Goal: Transaction & Acquisition: Book appointment/travel/reservation

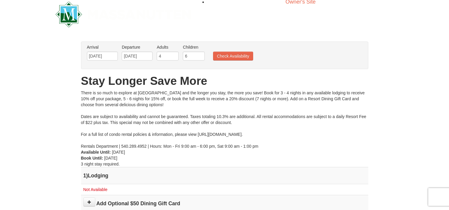
scroll to position [30, 0]
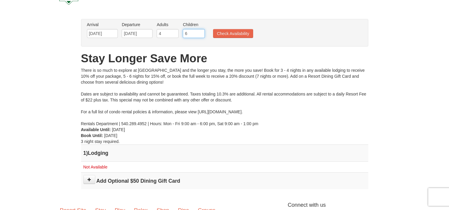
drag, startPoint x: 196, startPoint y: 33, endPoint x: 177, endPoint y: 36, distance: 18.5
click at [177, 36] on ul "Arrival Please format dates MM/DD/YYYY Please format dates MM/DD/YYYY 12/29/202…" at bounding box center [221, 31] width 272 height 19
type input "4"
click at [240, 34] on button "Check Availability" at bounding box center [233, 33] width 40 height 9
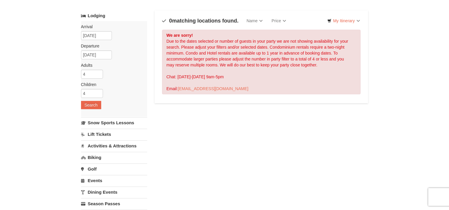
scroll to position [60, 0]
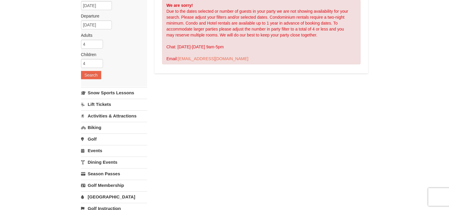
click at [108, 105] on link "Lift Tickets" at bounding box center [114, 104] width 66 height 11
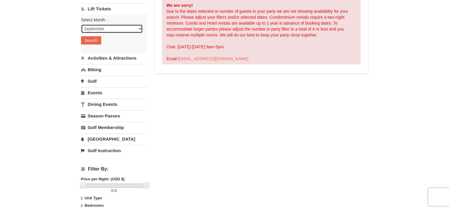
select select "12"
click at [97, 41] on button "Search" at bounding box center [91, 40] width 20 height 8
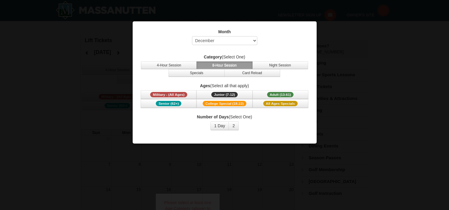
select select "12"
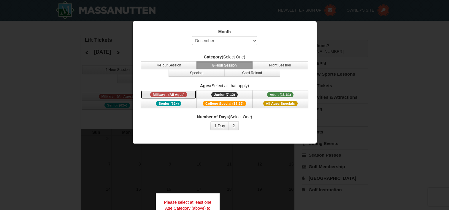
click at [179, 94] on span "Military - (All Ages)" at bounding box center [168, 94] width 37 height 5
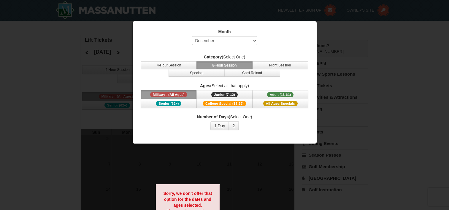
scroll to position [30, 0]
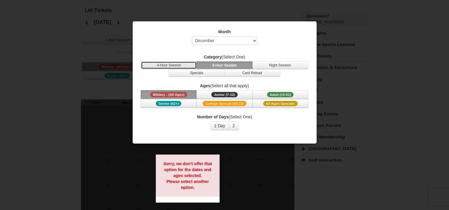
click at [180, 66] on button "4-Hour Session" at bounding box center [169, 65] width 56 height 8
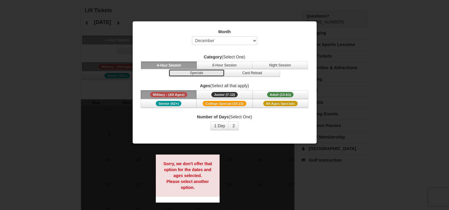
click at [203, 72] on button "Specials" at bounding box center [197, 73] width 56 height 8
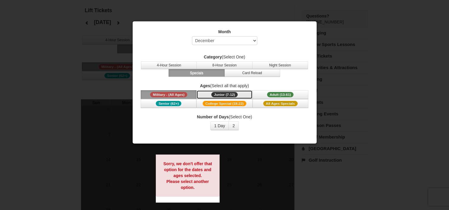
click at [223, 93] on span "Junior (7-12)" at bounding box center [224, 94] width 26 height 5
click at [235, 125] on button "2" at bounding box center [234, 125] width 10 height 9
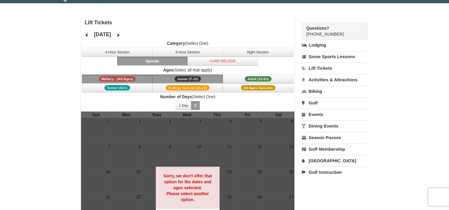
scroll to position [60, 0]
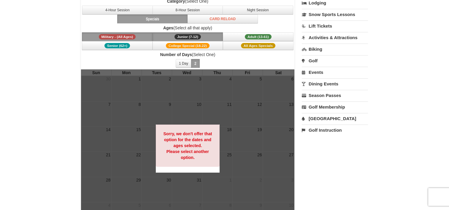
click at [196, 160] on div "Sorry, we don't offer that option for the dates and ages selected. Please selec…" at bounding box center [188, 146] width 64 height 42
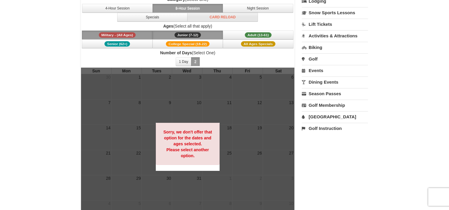
scroll to position [14, 0]
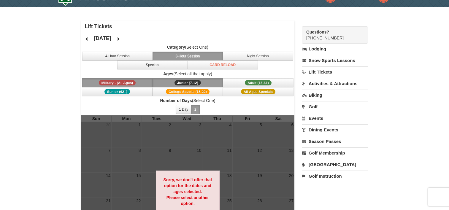
click at [178, 153] on div at bounding box center [188, 194] width 214 height 158
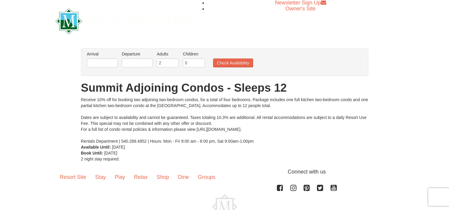
scroll to position [30, 0]
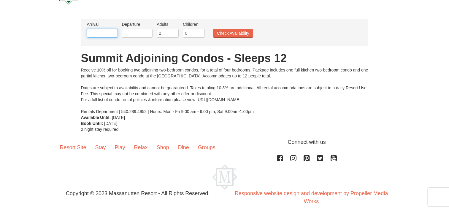
click at [108, 33] on input "text" at bounding box center [102, 33] width 31 height 9
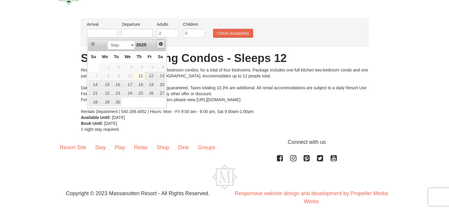
click at [161, 44] on span "Next" at bounding box center [160, 44] width 5 height 5
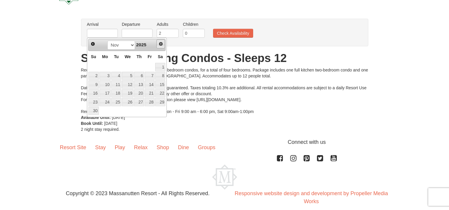
click at [161, 44] on span "Next" at bounding box center [160, 44] width 5 height 5
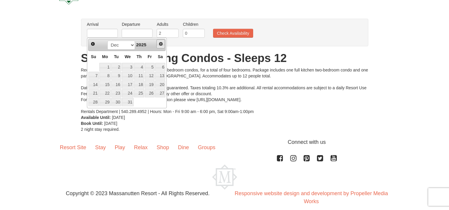
click at [161, 44] on span "Next" at bounding box center [160, 44] width 5 height 5
click at [93, 44] on span "Prev" at bounding box center [93, 44] width 5 height 5
click at [126, 102] on link "31" at bounding box center [128, 102] width 12 height 8
type input "[DATE]"
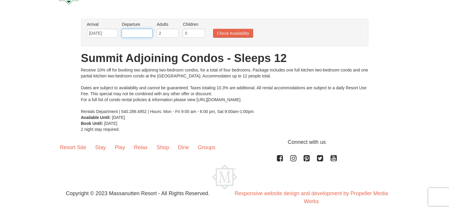
click at [151, 35] on input "text" at bounding box center [137, 33] width 31 height 9
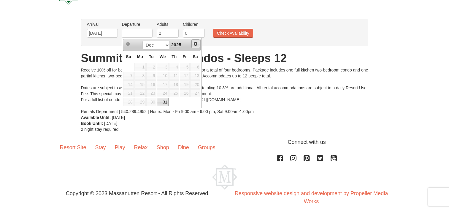
click at [196, 43] on span "Next" at bounding box center [195, 44] width 5 height 5
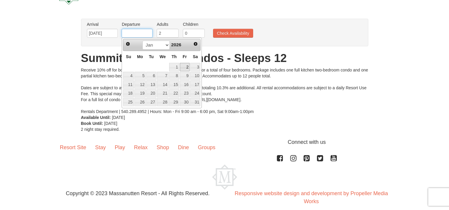
scroll to position [0, 0]
click at [193, 67] on link "3" at bounding box center [195, 67] width 10 height 8
type input "[DATE]"
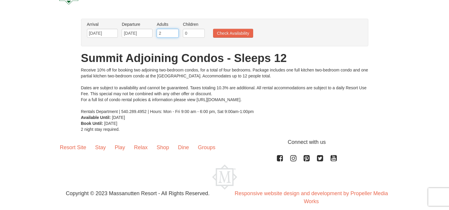
click at [175, 33] on input "2" at bounding box center [168, 33] width 22 height 9
drag, startPoint x: 175, startPoint y: 32, endPoint x: 151, endPoint y: 32, distance: 23.7
click at [150, 33] on ul "Arrival Please format dates MM/DD/YYYY Please format dates MM/DD/YYYY [DATE] De…" at bounding box center [221, 30] width 272 height 19
type input "4"
drag, startPoint x: 196, startPoint y: 34, endPoint x: 182, endPoint y: 33, distance: 14.3
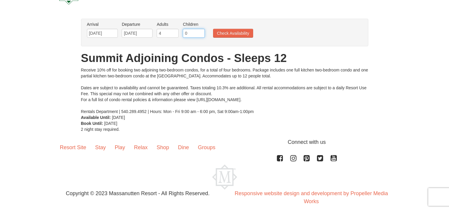
click at [182, 33] on li "Children Please format dates MM/DD/YYYY 0" at bounding box center [193, 30] width 25 height 19
type input "4"
click at [235, 33] on button "Check Availability" at bounding box center [233, 33] width 40 height 9
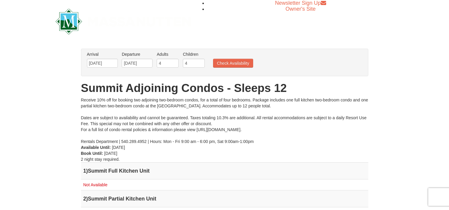
scroll to position [89, 0]
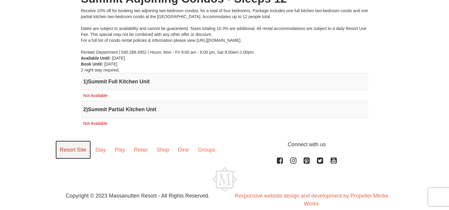
click at [72, 150] on link "Resort Site" at bounding box center [72, 150] width 35 height 18
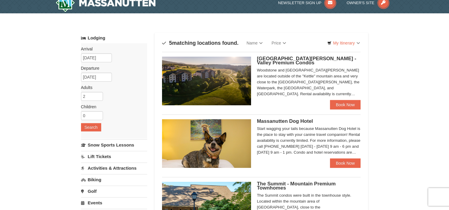
scroll to position [30, 0]
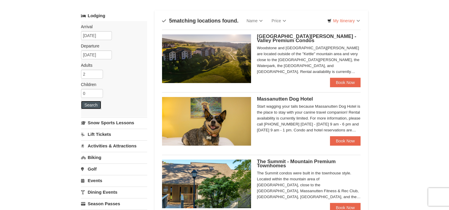
click at [89, 104] on button "Search" at bounding box center [91, 105] width 20 height 8
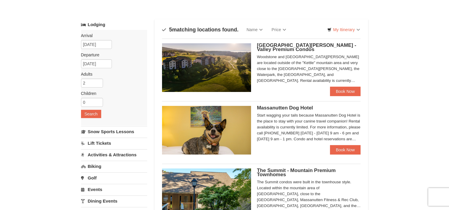
scroll to position [30, 0]
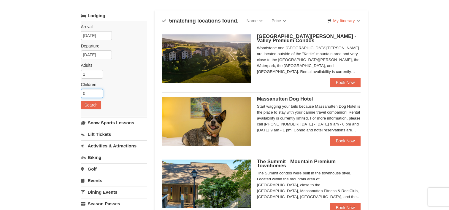
drag, startPoint x: 88, startPoint y: 94, endPoint x: 77, endPoint y: 94, distance: 10.4
click at [77, 94] on div "× Categories Map List Filter My Itinerary Questions? 1-540-289-9441 Lodging Arr…" at bounding box center [224, 175] width 299 height 356
type input "4"
click at [94, 102] on button "Search" at bounding box center [91, 105] width 20 height 8
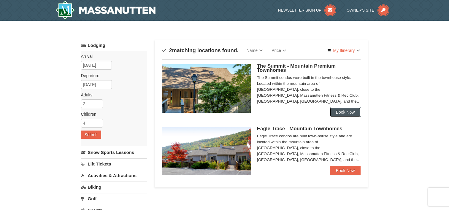
click at [335, 115] on link "Book Now" at bounding box center [345, 111] width 31 height 9
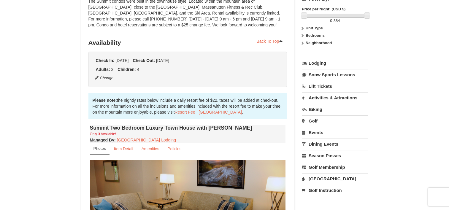
scroll to position [119, 0]
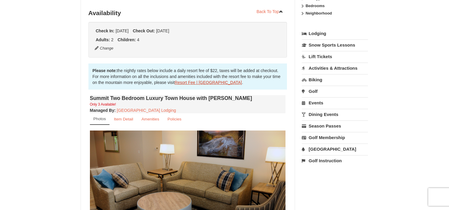
click at [213, 82] on link "Resort Fee | [GEOGRAPHIC_DATA]" at bounding box center [208, 82] width 67 height 5
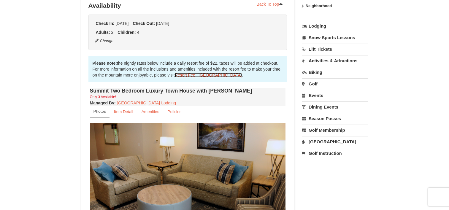
scroll to position [178, 0]
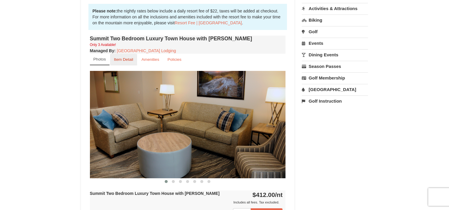
click at [117, 61] on small "Item Detail" at bounding box center [123, 59] width 19 height 4
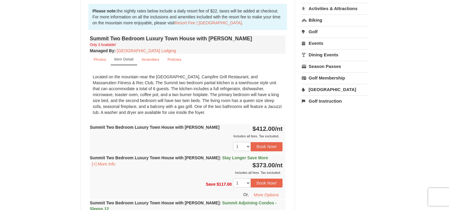
click at [118, 61] on link "Item Detail" at bounding box center [124, 60] width 26 height 12
click at [145, 60] on small "Amenities" at bounding box center [151, 59] width 18 height 4
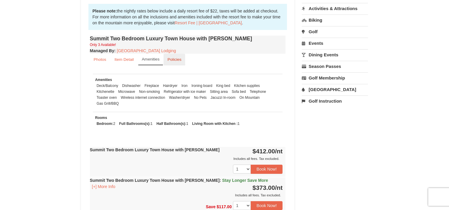
click at [175, 58] on small "Policies" at bounding box center [174, 59] width 14 height 4
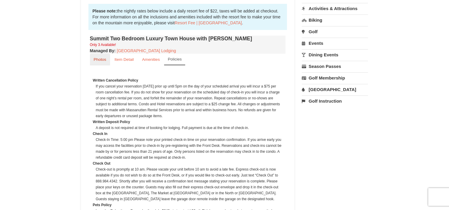
click at [98, 59] on small "Photos" at bounding box center [100, 59] width 12 height 4
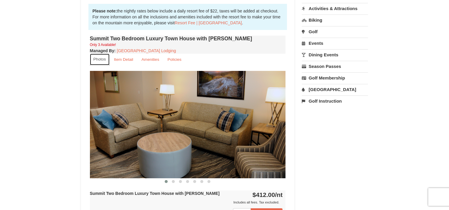
scroll to position [208, 0]
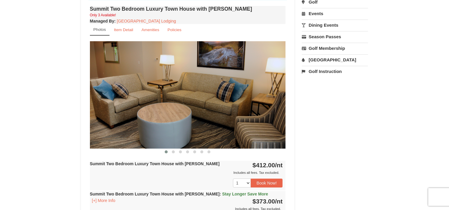
click at [232, 114] on img at bounding box center [188, 94] width 196 height 107
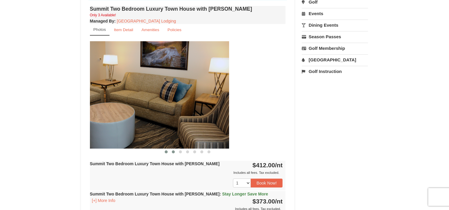
click at [173, 152] on span at bounding box center [173, 151] width 3 height 3
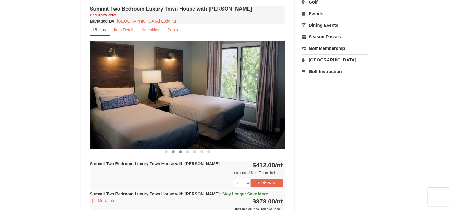
click at [182, 152] on span at bounding box center [180, 151] width 3 height 3
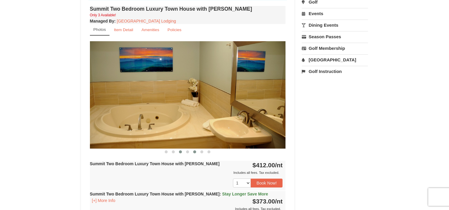
click at [194, 151] on span at bounding box center [194, 151] width 3 height 3
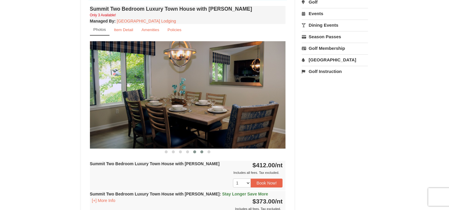
click at [201, 151] on span at bounding box center [201, 151] width 3 height 3
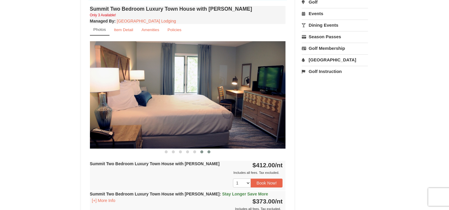
click at [208, 153] on span at bounding box center [208, 151] width 3 height 3
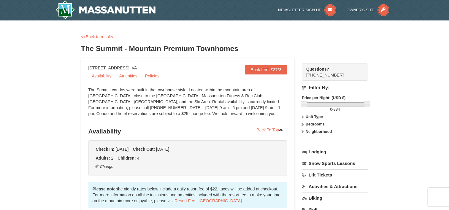
scroll to position [0, 0]
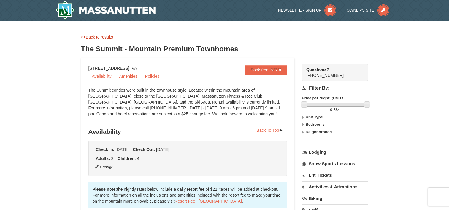
click at [102, 39] on link "<<Back to results" at bounding box center [97, 37] width 32 height 5
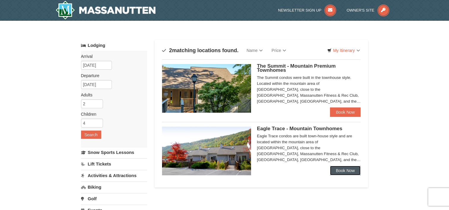
click at [349, 168] on link "Book Now" at bounding box center [345, 170] width 31 height 9
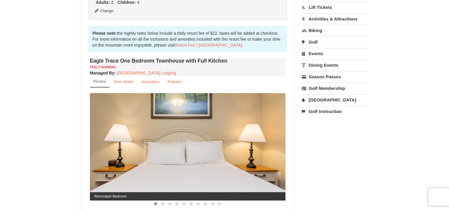
scroll to position [208, 0]
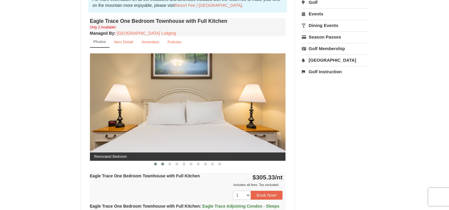
click at [163, 164] on span at bounding box center [162, 164] width 3 height 3
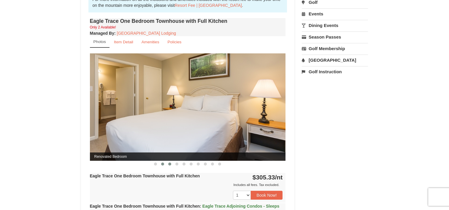
click at [169, 164] on span at bounding box center [169, 164] width 3 height 3
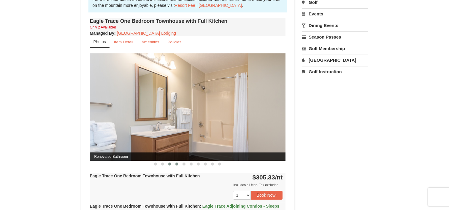
click at [177, 164] on span at bounding box center [176, 164] width 3 height 3
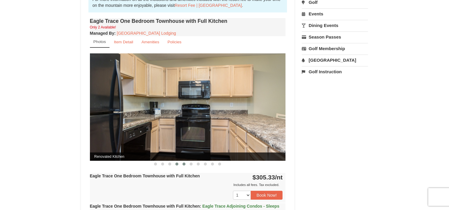
click at [184, 164] on span at bounding box center [184, 164] width 3 height 3
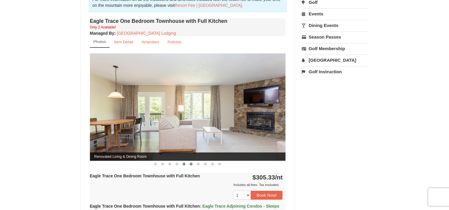
click at [192, 164] on span at bounding box center [191, 164] width 3 height 3
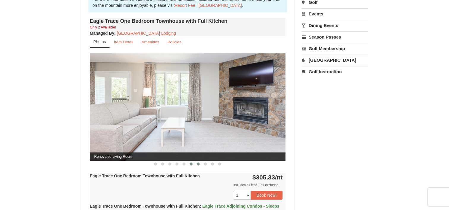
click at [199, 164] on span at bounding box center [198, 164] width 3 height 3
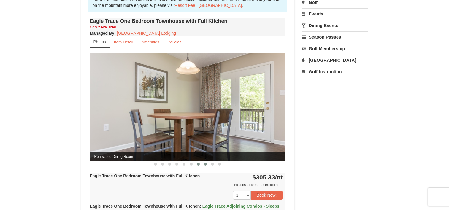
click at [205, 164] on span at bounding box center [205, 164] width 3 height 3
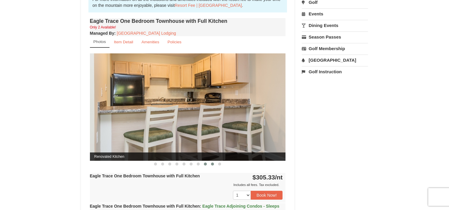
click at [213, 164] on span at bounding box center [212, 164] width 3 height 3
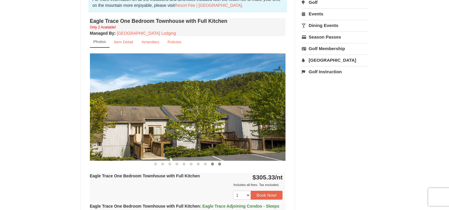
click at [218, 164] on button at bounding box center [219, 164] width 7 height 6
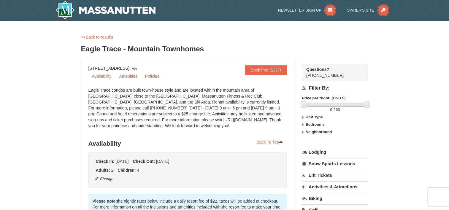
scroll to position [59, 0]
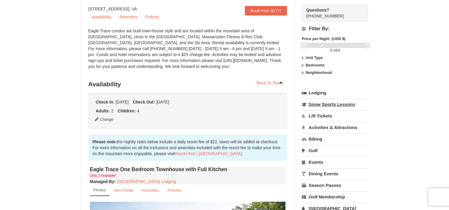
click at [334, 105] on link "Snow Sports Lessons" at bounding box center [335, 104] width 66 height 11
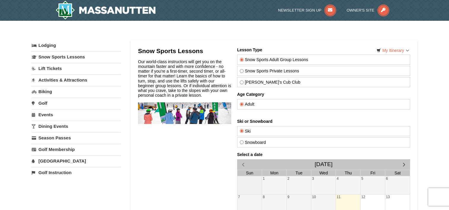
scroll to position [30, 0]
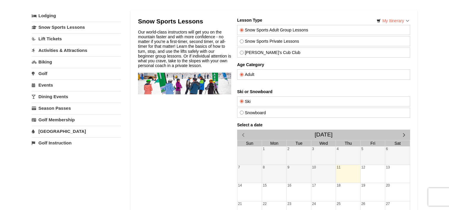
click at [241, 40] on input "Snow Sports Private Lessons" at bounding box center [242, 41] width 4 height 4
radio input "true"
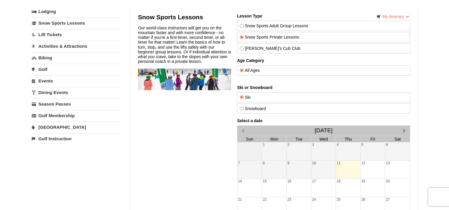
scroll to position [89, 0]
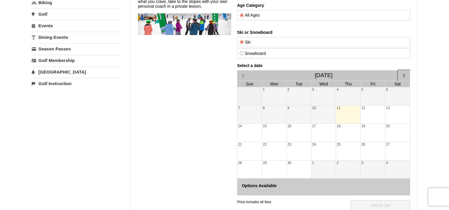
click at [405, 74] on span "button" at bounding box center [404, 75] width 6 height 6
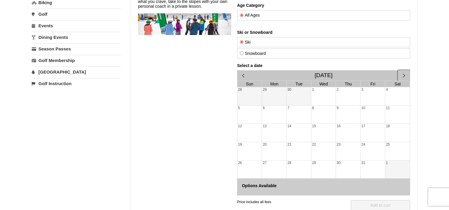
click at [405, 74] on span "button" at bounding box center [404, 75] width 6 height 6
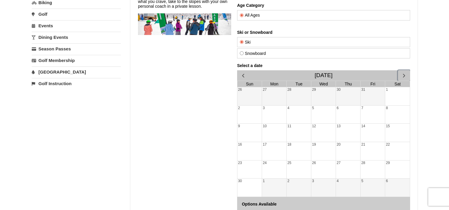
click at [405, 74] on span "button" at bounding box center [404, 75] width 6 height 6
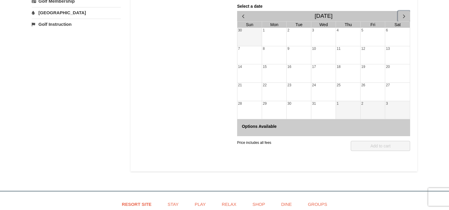
scroll to position [119, 0]
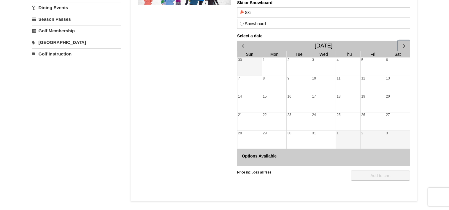
click at [402, 47] on span "button" at bounding box center [404, 46] width 6 height 6
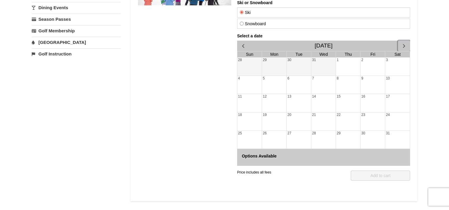
click at [350, 69] on div "1" at bounding box center [348, 67] width 24 height 18
click at [364, 64] on div "2" at bounding box center [372, 67] width 24 height 18
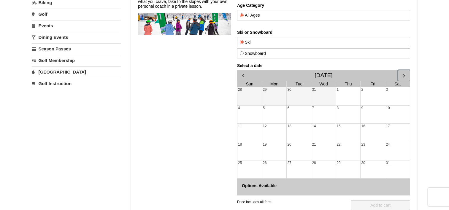
click at [346, 96] on div "1" at bounding box center [348, 96] width 24 height 18
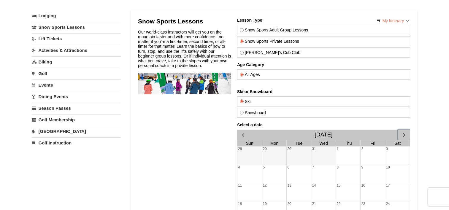
scroll to position [0, 0]
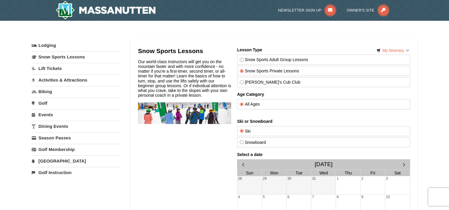
click at [241, 142] on input "Snowboard" at bounding box center [242, 142] width 4 height 4
radio input "true"
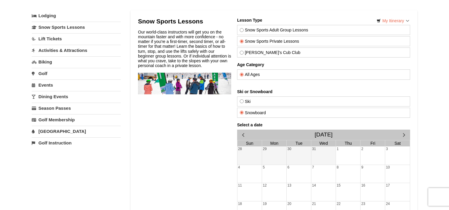
click at [369, 154] on div "2" at bounding box center [372, 156] width 24 height 18
click at [344, 159] on div "1" at bounding box center [348, 156] width 24 height 18
click at [409, 148] on div "3" at bounding box center [397, 156] width 25 height 18
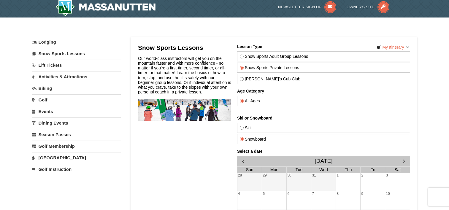
scroll to position [0, 0]
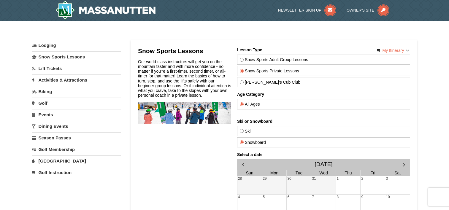
click at [243, 58] on label "Snow Sports Adult Group Lessons" at bounding box center [324, 59] width 168 height 5
click at [243, 58] on input "Snow Sports Adult Group Lessons" at bounding box center [242, 60] width 4 height 4
radio input "true"
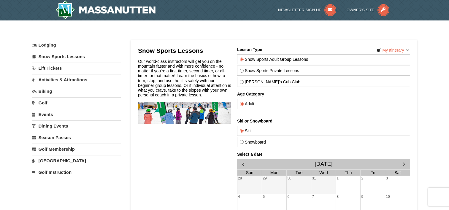
scroll to position [59, 0]
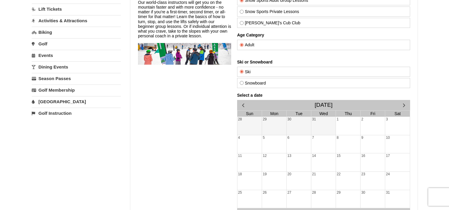
click at [367, 123] on div "2" at bounding box center [372, 126] width 24 height 18
click at [353, 125] on div "1" at bounding box center [348, 126] width 24 height 18
click at [327, 131] on div "31" at bounding box center [323, 126] width 24 height 18
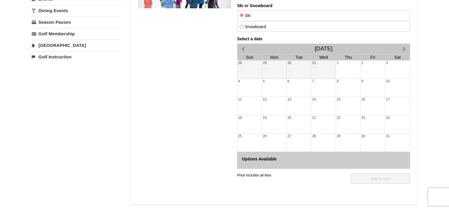
scroll to position [119, 0]
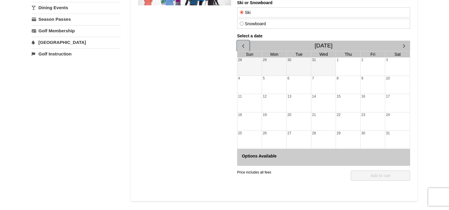
click at [245, 47] on span "button" at bounding box center [243, 46] width 6 height 6
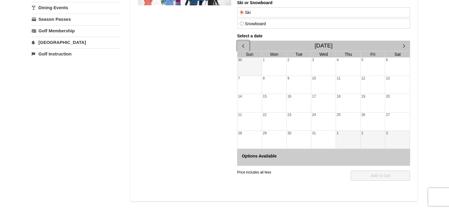
click at [322, 137] on div "31" at bounding box center [323, 140] width 24 height 18
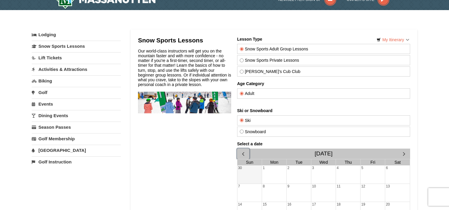
scroll to position [0, 0]
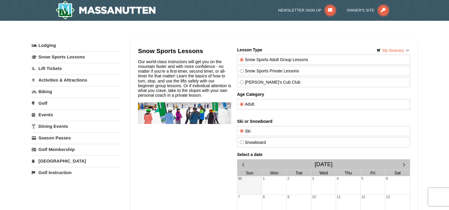
click at [54, 160] on link "[GEOGRAPHIC_DATA]" at bounding box center [76, 161] width 89 height 11
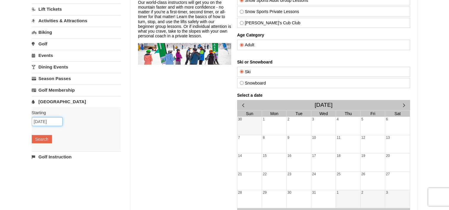
click at [53, 123] on input "09/11/2025" at bounding box center [47, 121] width 31 height 9
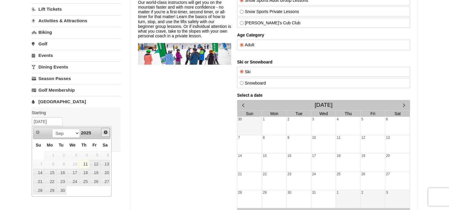
click at [105, 132] on span "Next" at bounding box center [105, 132] width 5 height 5
click at [75, 189] on link "31" at bounding box center [73, 190] width 12 height 8
type input "[DATE]"
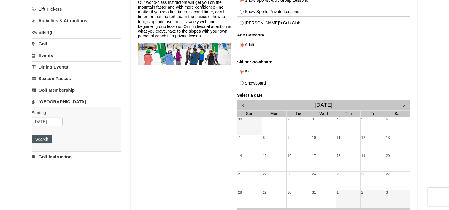
drag, startPoint x: 48, startPoint y: 143, endPoint x: 44, endPoint y: 140, distance: 4.9
click at [44, 140] on div "Starting Please format dates MM/DD/YYYY Please format dates MM/DD/YYYY 12/31/20…" at bounding box center [76, 129] width 89 height 44
click at [44, 140] on button "Search" at bounding box center [42, 139] width 20 height 8
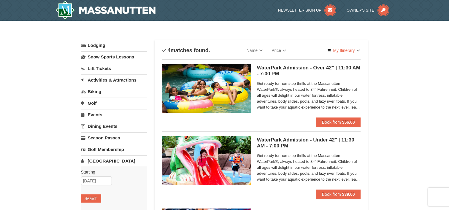
scroll to position [30, 0]
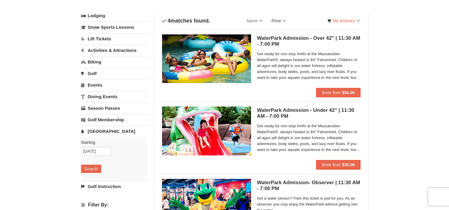
click at [286, 21] on link "Price" at bounding box center [278, 21] width 23 height 12
click at [286, 22] on link "Price" at bounding box center [278, 21] width 23 height 12
click at [99, 87] on link "Events" at bounding box center [114, 85] width 66 height 11
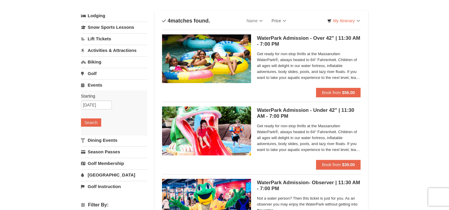
click at [99, 87] on link "Events" at bounding box center [114, 85] width 66 height 11
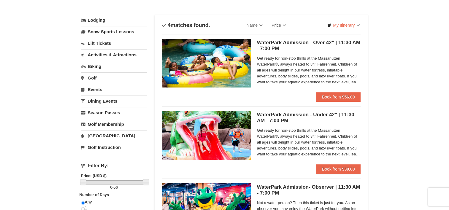
scroll to position [0, 0]
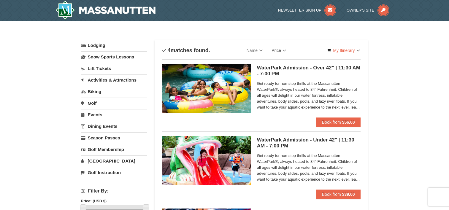
click at [105, 82] on link "Activities & Attractions" at bounding box center [114, 79] width 66 height 11
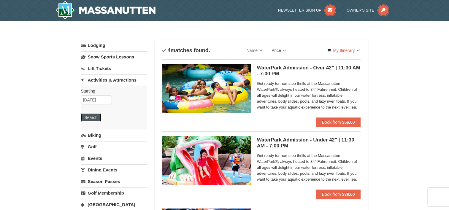
click at [92, 115] on button "Search" at bounding box center [91, 117] width 20 height 8
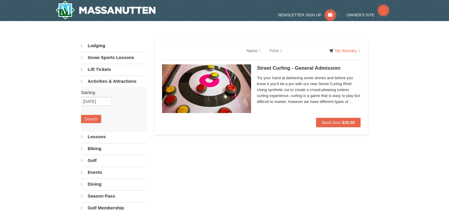
select select "9"
